Goal: Find specific page/section: Find specific page/section

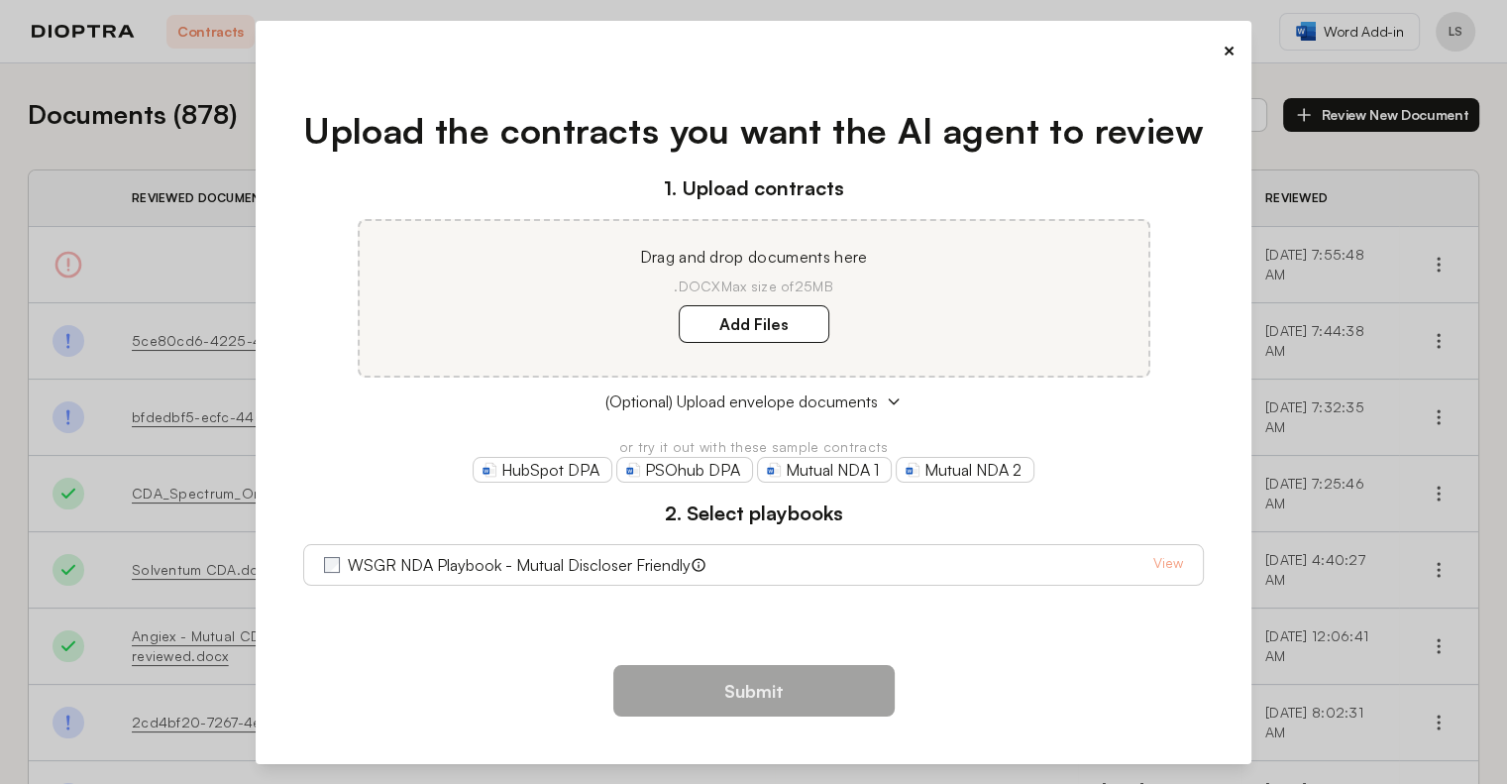
click at [1227, 47] on button "×" at bounding box center [1228, 51] width 13 height 28
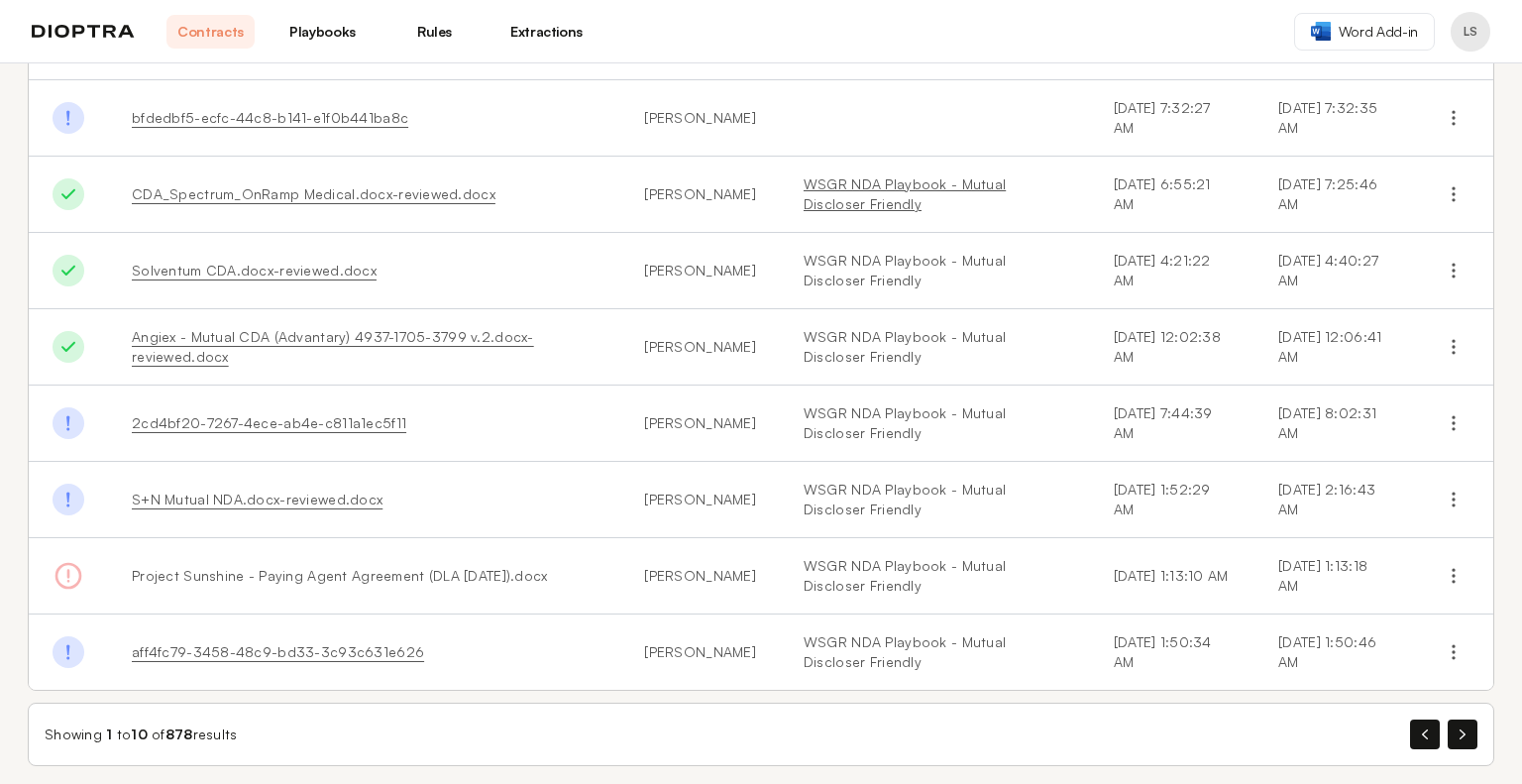
scroll to position [309, 0]
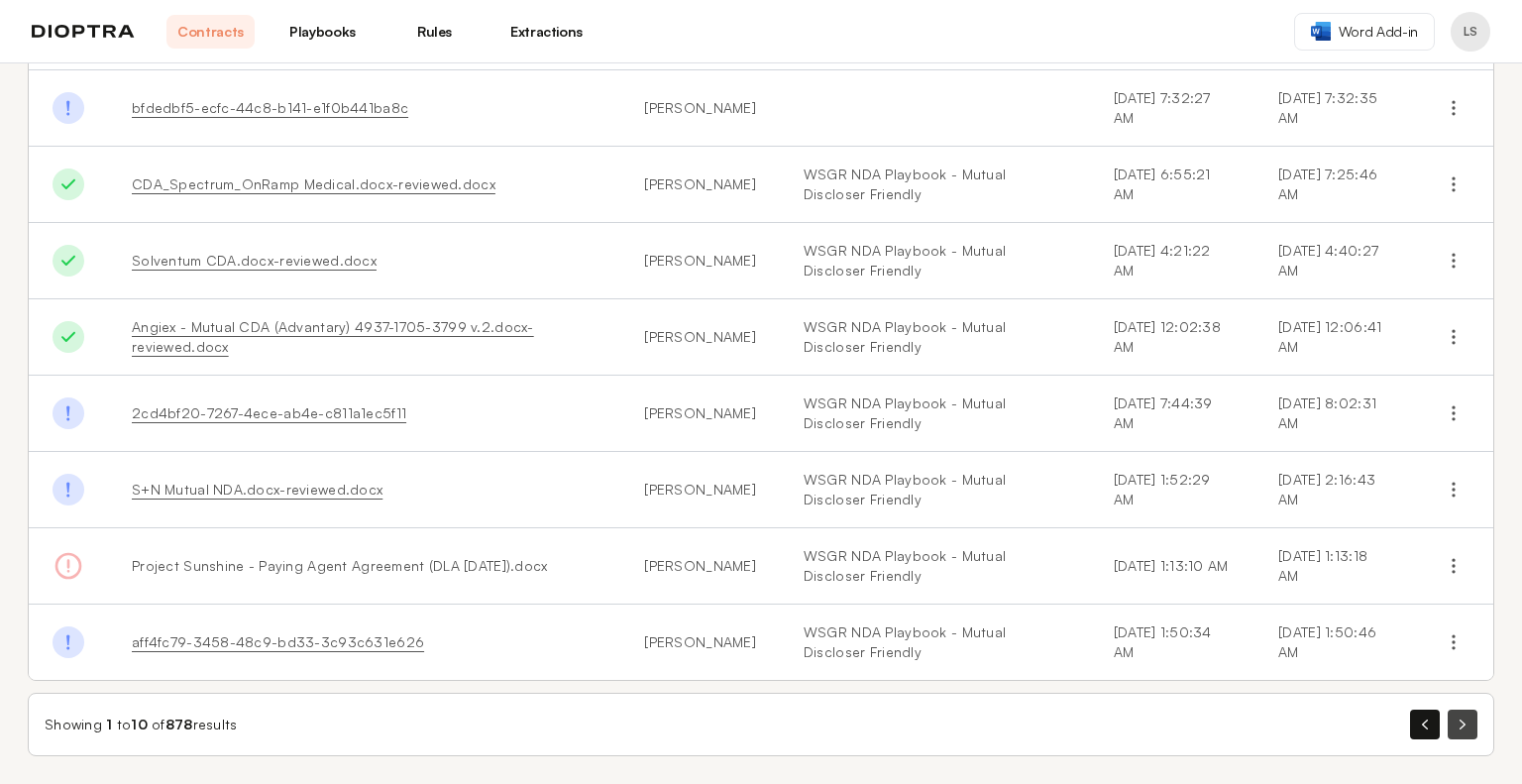
click at [1452, 720] on button "button" at bounding box center [1462, 724] width 30 height 30
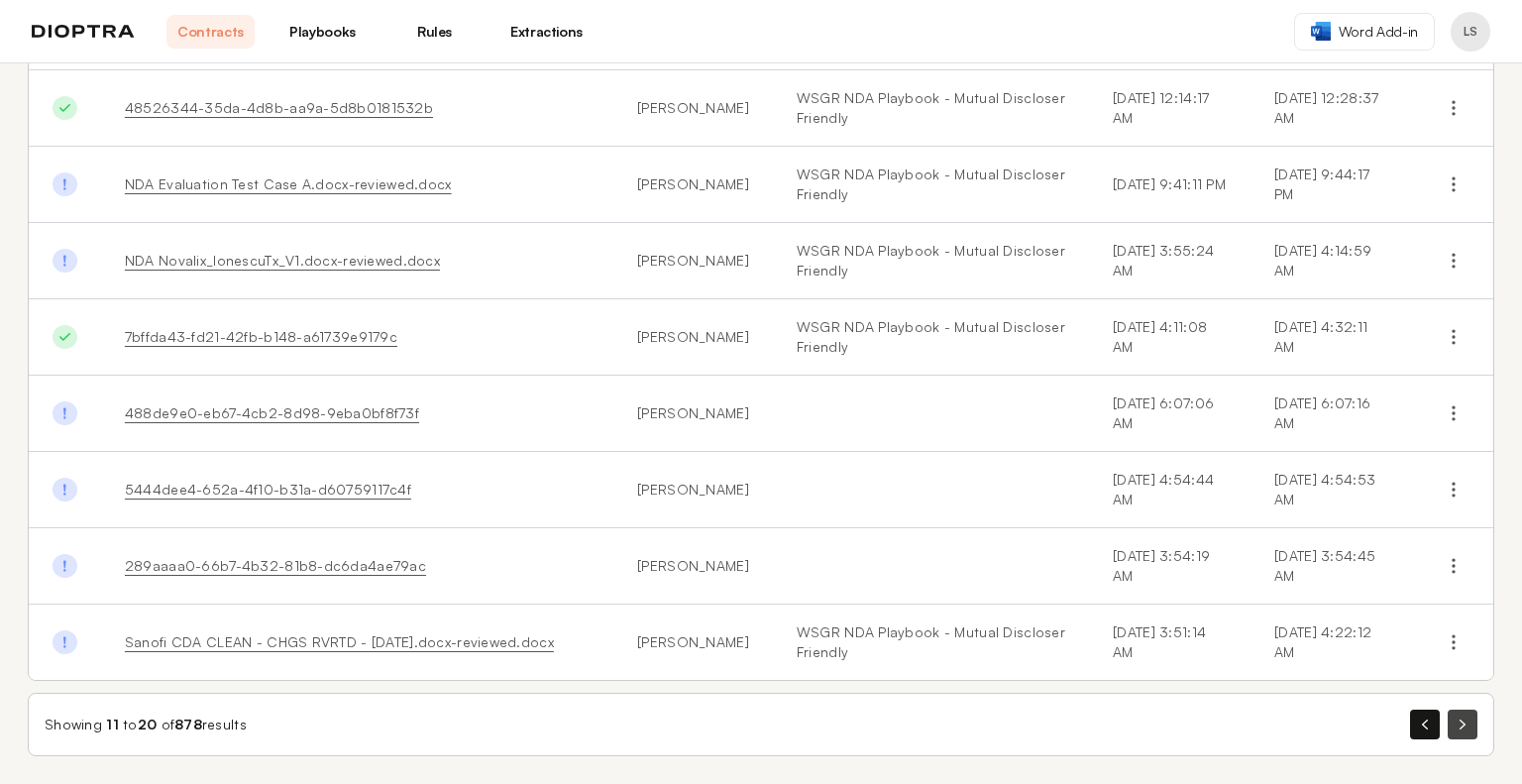
click at [1451, 711] on button "button" at bounding box center [1462, 724] width 30 height 30
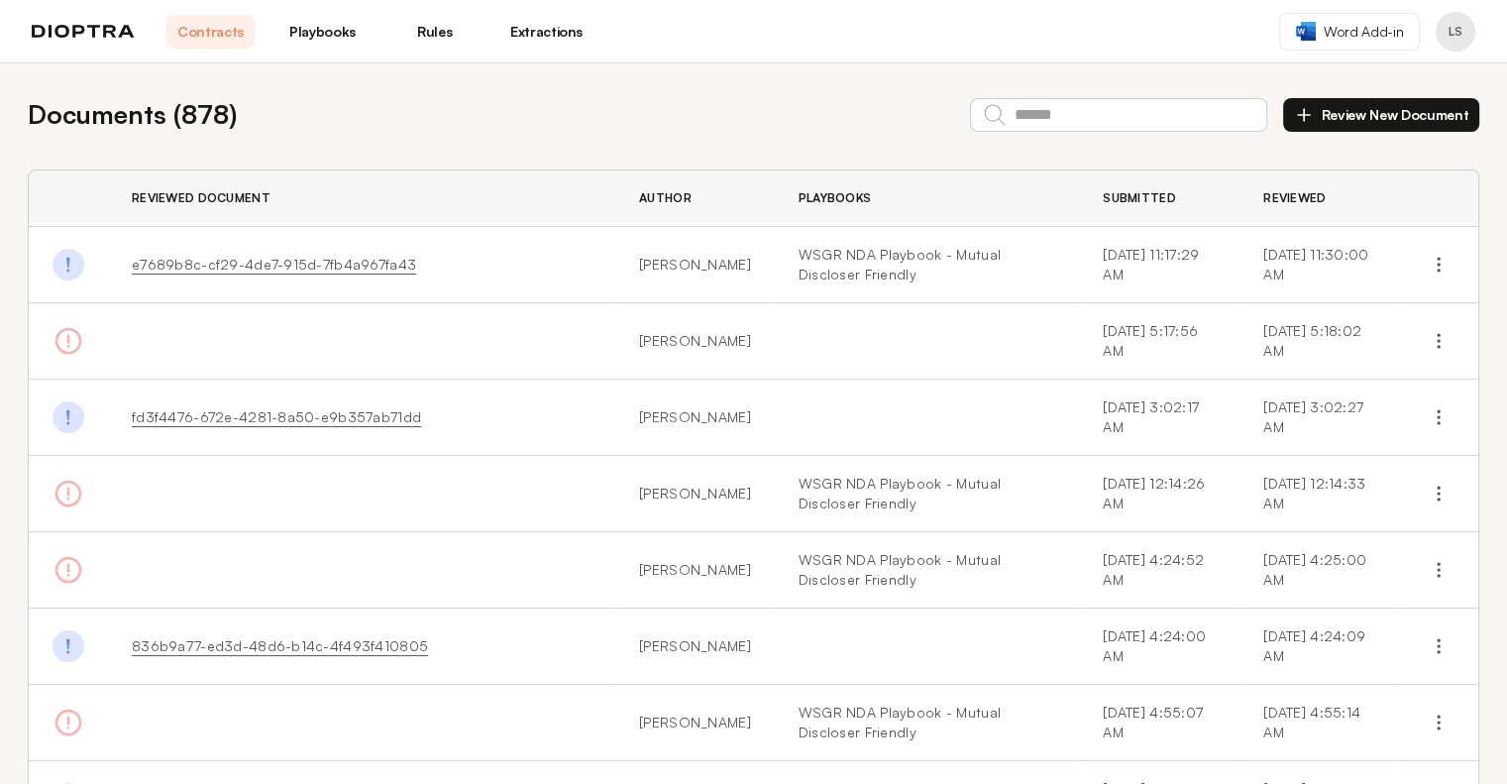
click at [333, 263] on link "e7689b8c-cf29-4de7-915d-7fb4a967fa43" at bounding box center [274, 264] width 284 height 17
click at [345, 30] on link "Playbooks" at bounding box center [322, 32] width 88 height 34
